Goal: Find specific page/section: Find specific page/section

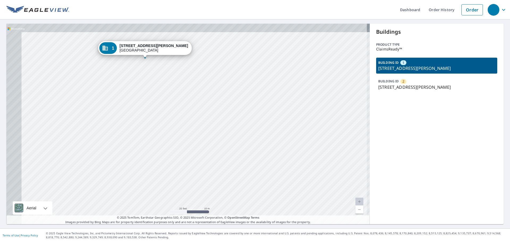
click at [258, 133] on div "2 [STREET_ADDRESS][PERSON_NAME] 1 [STREET_ADDRESS][PERSON_NAME]" at bounding box center [188, 124] width 364 height 201
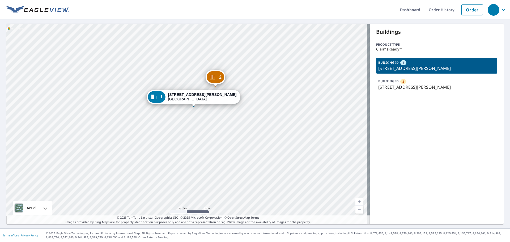
drag, startPoint x: 182, startPoint y: 124, endPoint x: 212, endPoint y: 141, distance: 34.3
click at [212, 141] on div "2 628 S Hiram St Wichita, KS 67213 1 628 S Hiram St Wichita, KS 67213" at bounding box center [188, 124] width 364 height 201
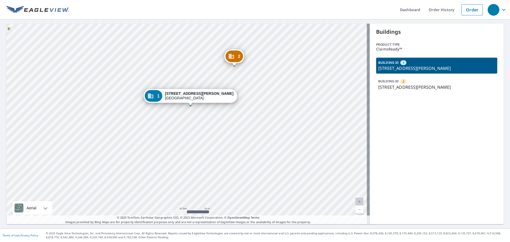
drag, startPoint x: 206, startPoint y: 126, endPoint x: 217, endPoint y: 141, distance: 18.7
click at [217, 141] on div "2 628 S Hiram St Wichita, KS 67213 1 628 S Hiram St Wichita, KS 67213" at bounding box center [188, 124] width 364 height 201
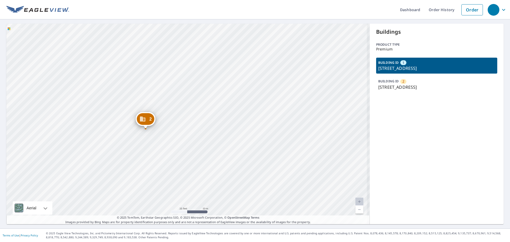
drag, startPoint x: 207, startPoint y: 129, endPoint x: 383, endPoint y: 170, distance: 180.3
click at [380, 170] on div "2 [STREET_ADDRESS] 1 [STREET_ADDRESS] Aerial Road A standard road map Aerial A …" at bounding box center [255, 124] width 498 height 201
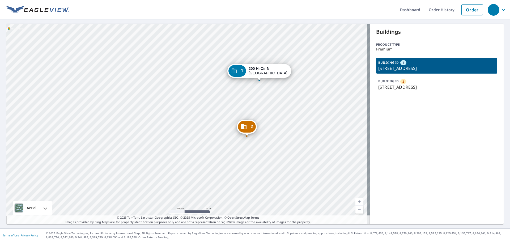
click at [479, 163] on div "Buildings Product type Premium BUILDING ID 1 [STREET_ADDRESS] BUILDING ID 2 [ST…" at bounding box center [437, 124] width 134 height 201
